Goal: Check status: Check status

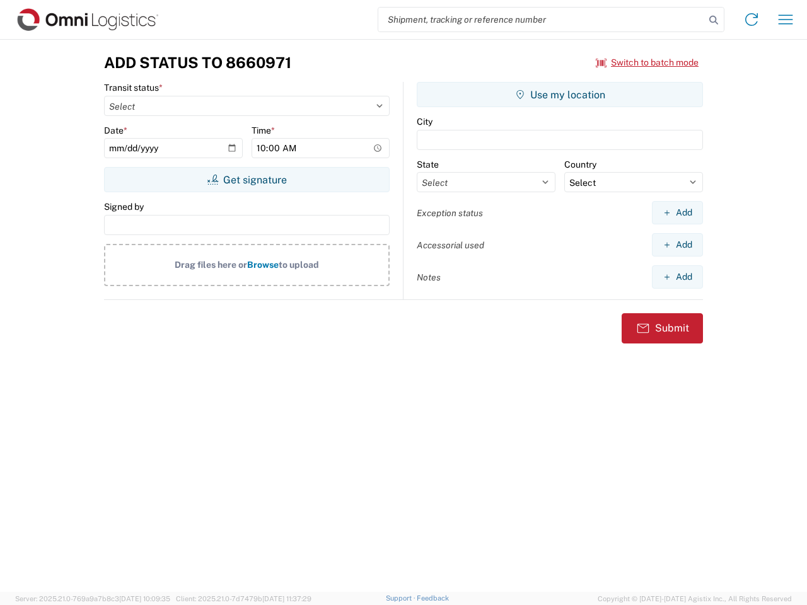
click at [542, 20] on input "search" at bounding box center [541, 20] width 327 height 24
click at [714, 20] on icon at bounding box center [714, 20] width 18 height 18
click at [752, 20] on icon at bounding box center [752, 19] width 20 height 20
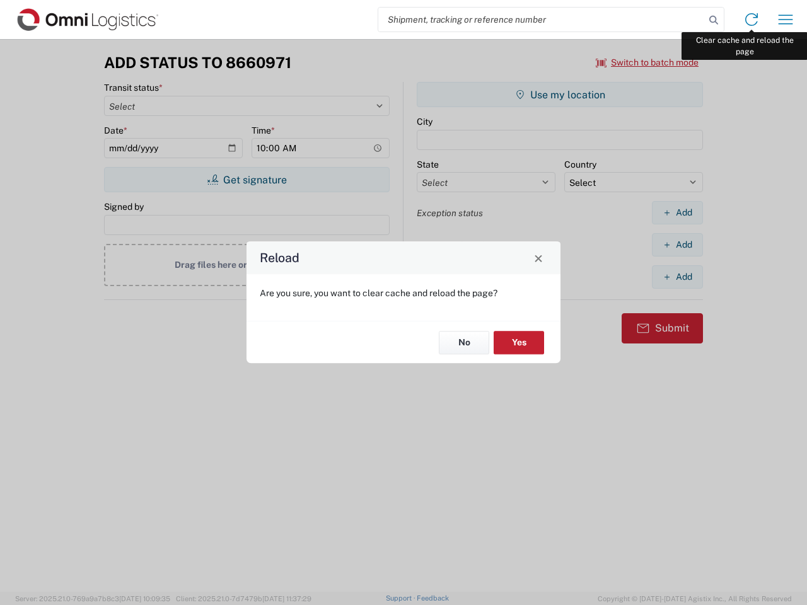
click at [786, 20] on div "Reload Are you sure, you want to clear cache and reload the page? No Yes" at bounding box center [403, 302] width 807 height 605
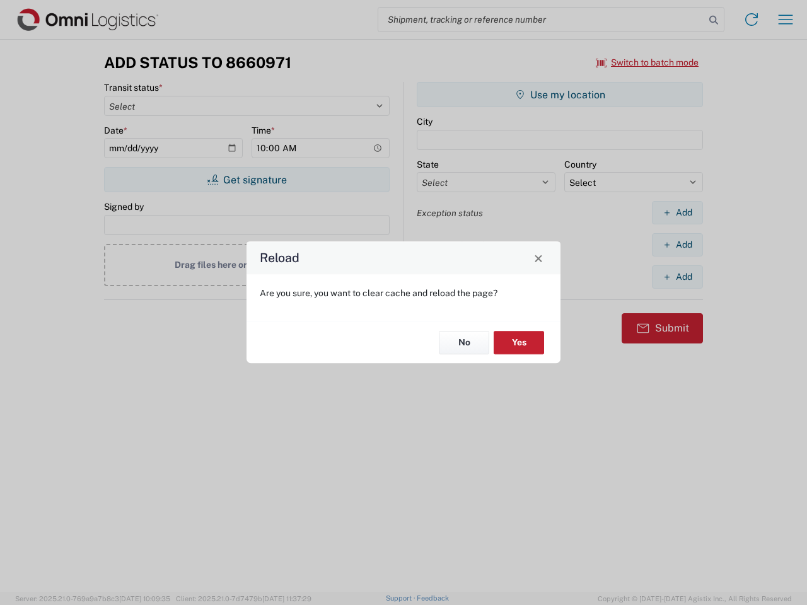
click at [648, 62] on div "Reload Are you sure, you want to clear cache and reload the page? No Yes" at bounding box center [403, 302] width 807 height 605
click at [247, 180] on div "Reload Are you sure, you want to clear cache and reload the page? No Yes" at bounding box center [403, 302] width 807 height 605
click at [560, 95] on div "Reload Are you sure, you want to clear cache and reload the page? No Yes" at bounding box center [403, 302] width 807 height 605
click at [677, 213] on div "Reload Are you sure, you want to clear cache and reload the page? No Yes" at bounding box center [403, 302] width 807 height 605
click at [677, 245] on div "Reload Are you sure, you want to clear cache and reload the page? No Yes" at bounding box center [403, 302] width 807 height 605
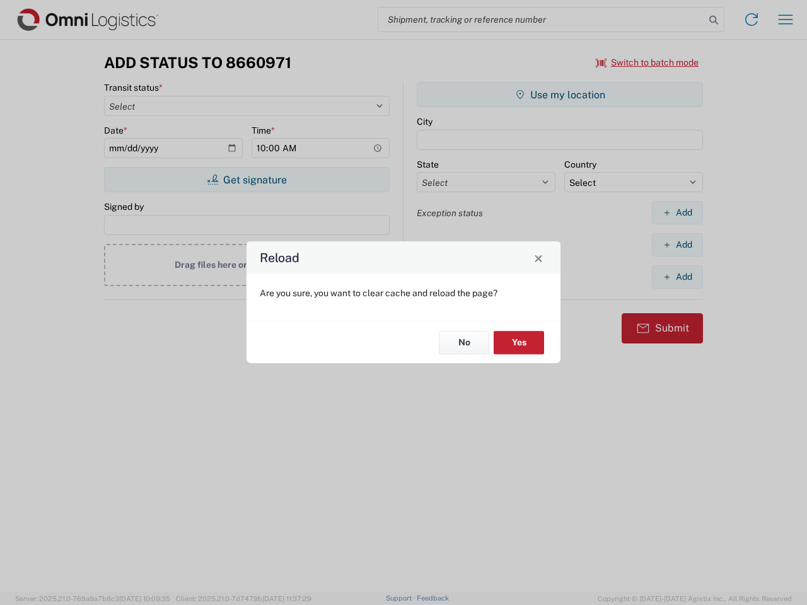
click at [677, 277] on div "Reload Are you sure, you want to clear cache and reload the page? No Yes" at bounding box center [403, 302] width 807 height 605
